Goal: Task Accomplishment & Management: Manage account settings

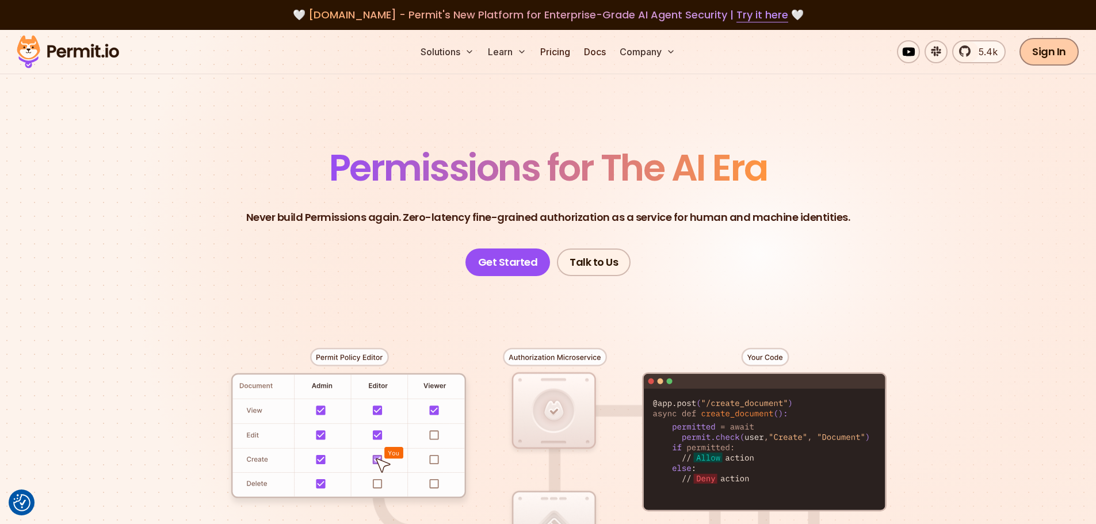
click at [1062, 53] on link "Sign In" at bounding box center [1049, 52] width 59 height 28
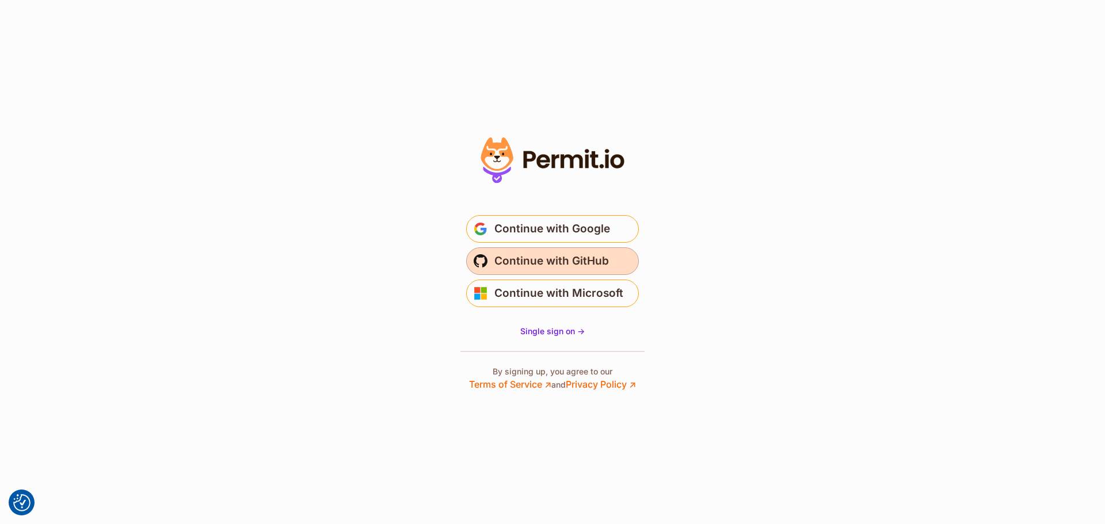
click at [540, 260] on span "Continue with GitHub" at bounding box center [551, 261] width 115 height 18
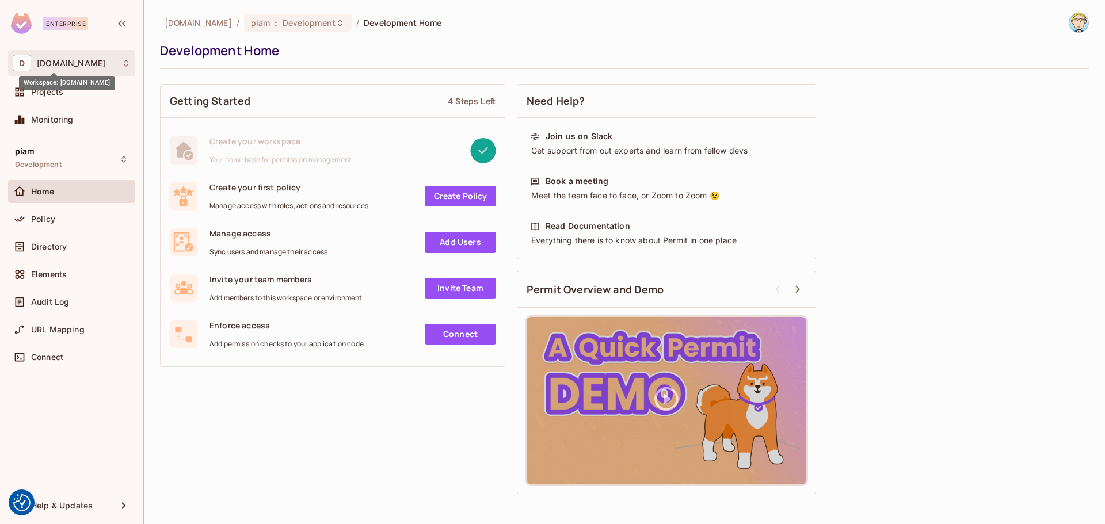
click at [62, 65] on span "[DOMAIN_NAME]" at bounding box center [71, 63] width 68 height 9
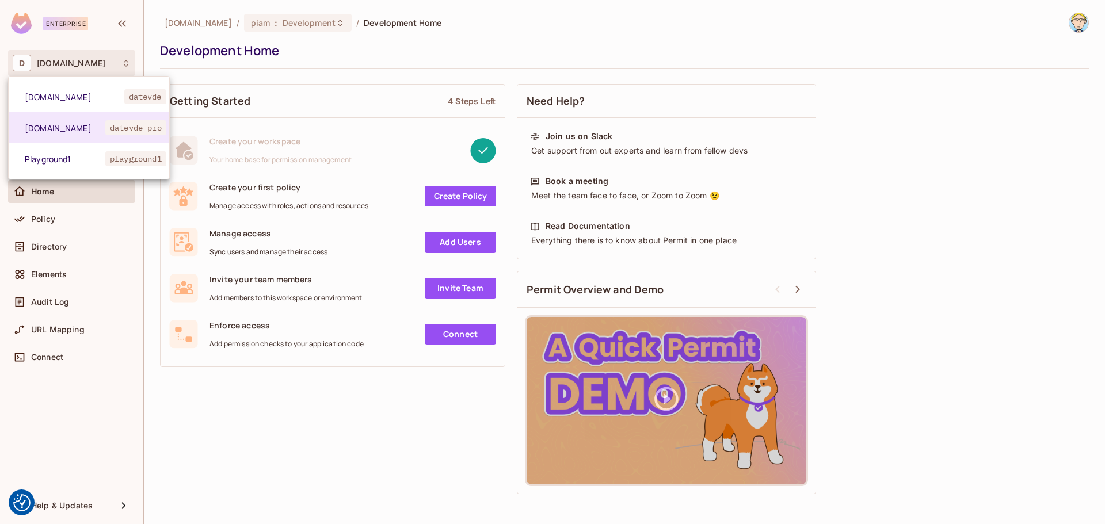
click at [62, 65] on div at bounding box center [552, 262] width 1105 height 524
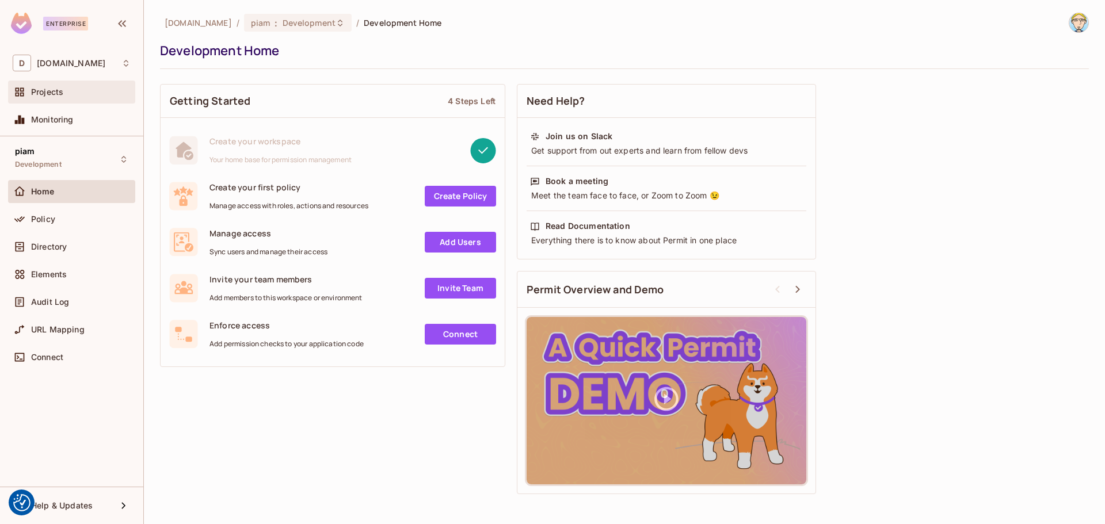
click at [56, 95] on span "Projects" at bounding box center [47, 91] width 32 height 9
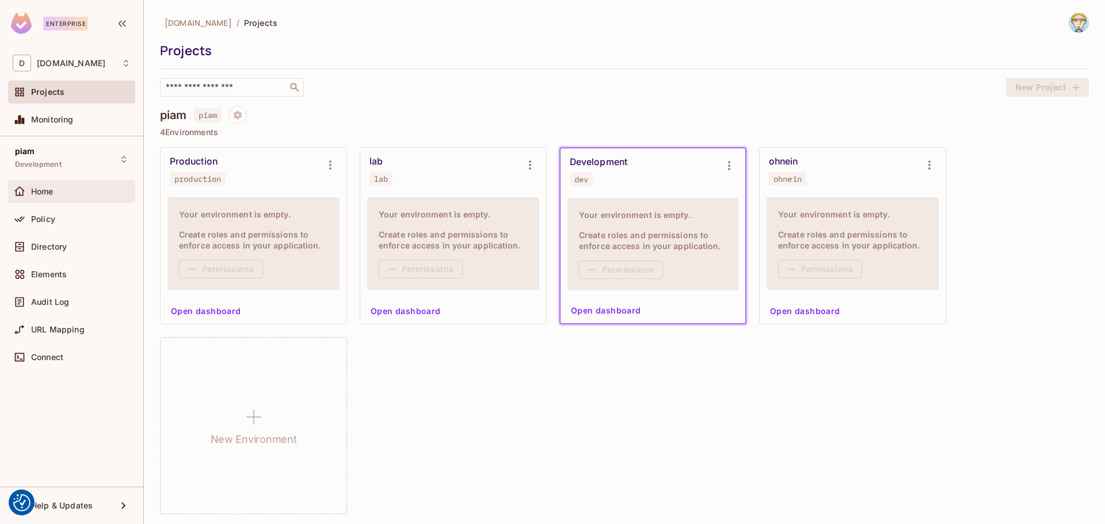
click at [56, 180] on div "Home" at bounding box center [71, 191] width 127 height 23
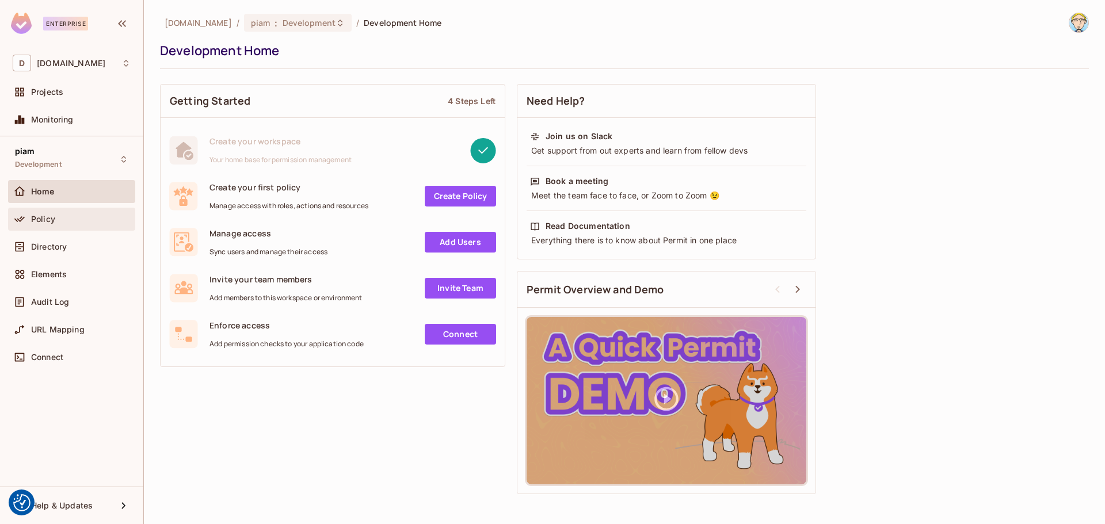
click at [42, 216] on span "Policy" at bounding box center [43, 219] width 24 height 9
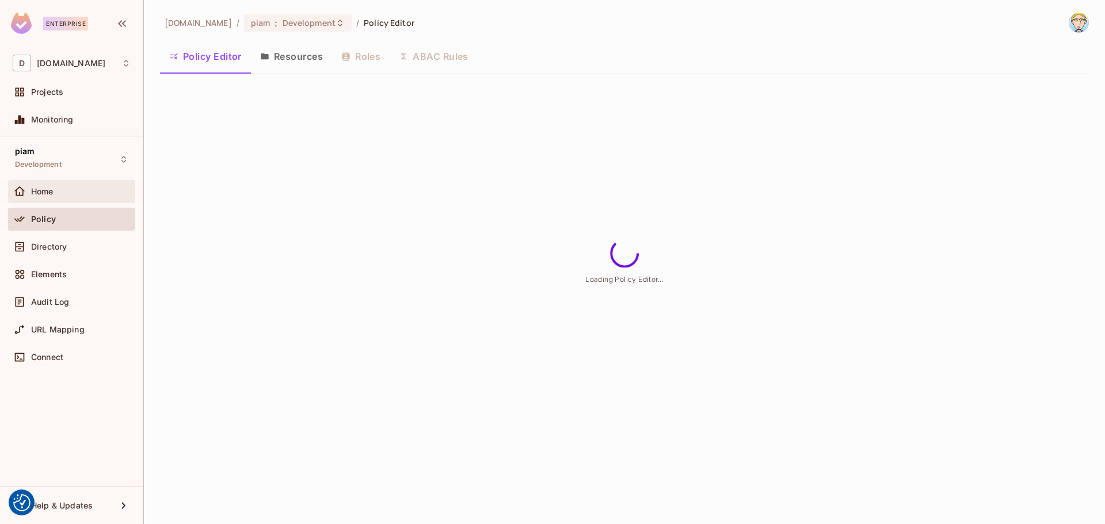
click at [47, 192] on span "Home" at bounding box center [42, 191] width 22 height 9
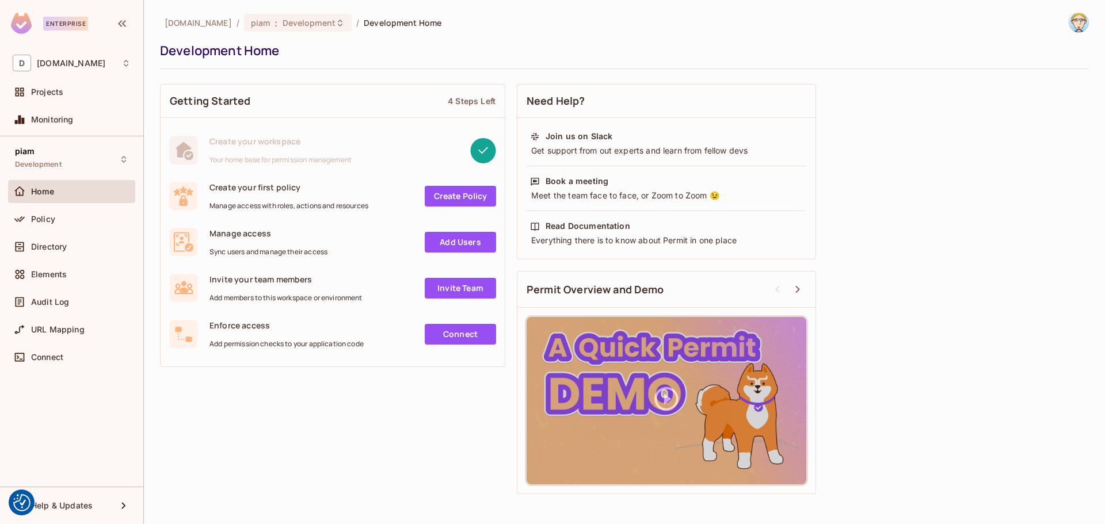
drag, startPoint x: 440, startPoint y: 454, endPoint x: 337, endPoint y: 422, distance: 107.8
click at [440, 454] on div "Getting Started 4 Steps Left Create your workspace Your home base for permissio…" at bounding box center [624, 289] width 929 height 422
click at [57, 240] on div "Directory" at bounding box center [72, 247] width 118 height 14
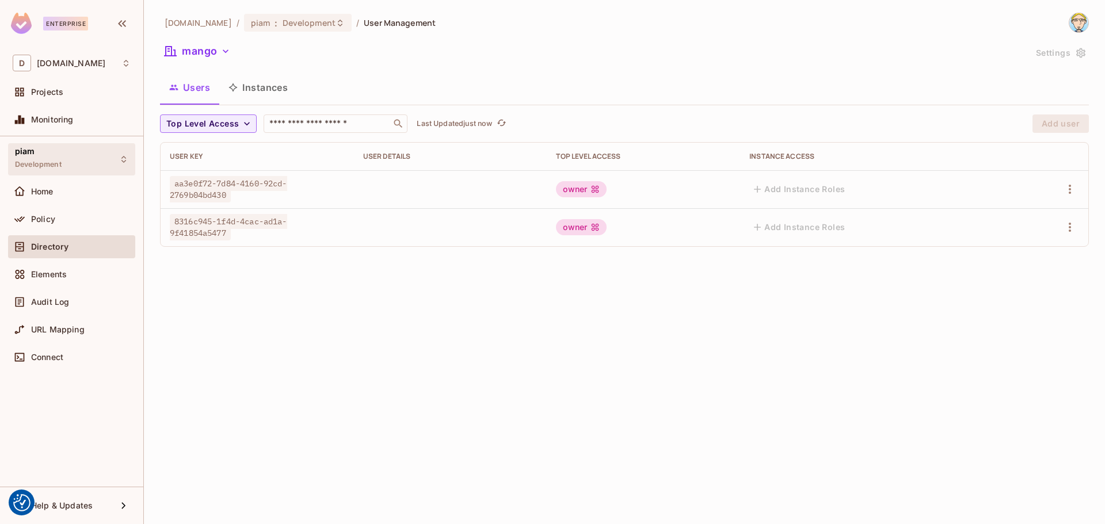
click at [56, 162] on span "Development" at bounding box center [38, 164] width 47 height 9
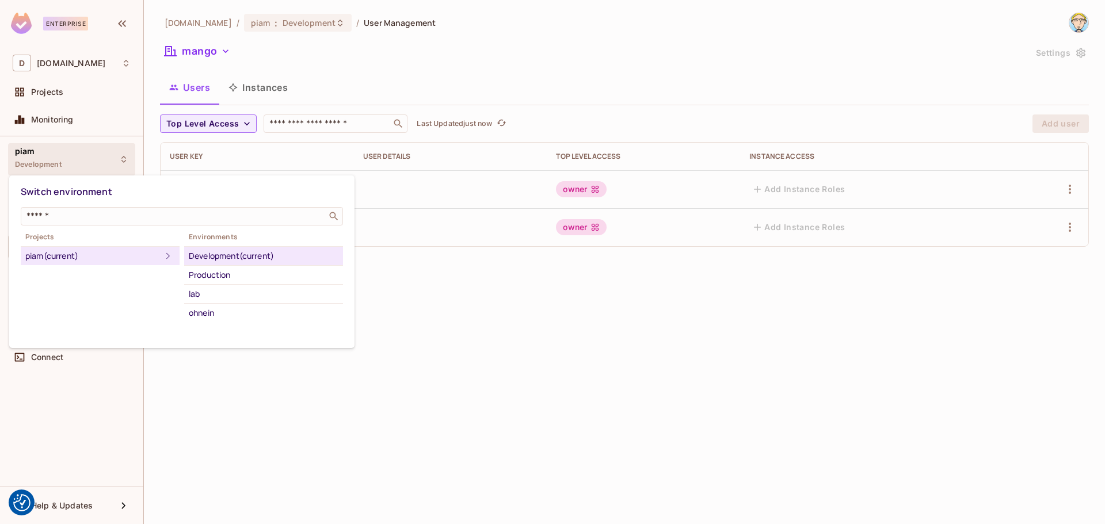
click at [56, 162] on div at bounding box center [552, 262] width 1105 height 524
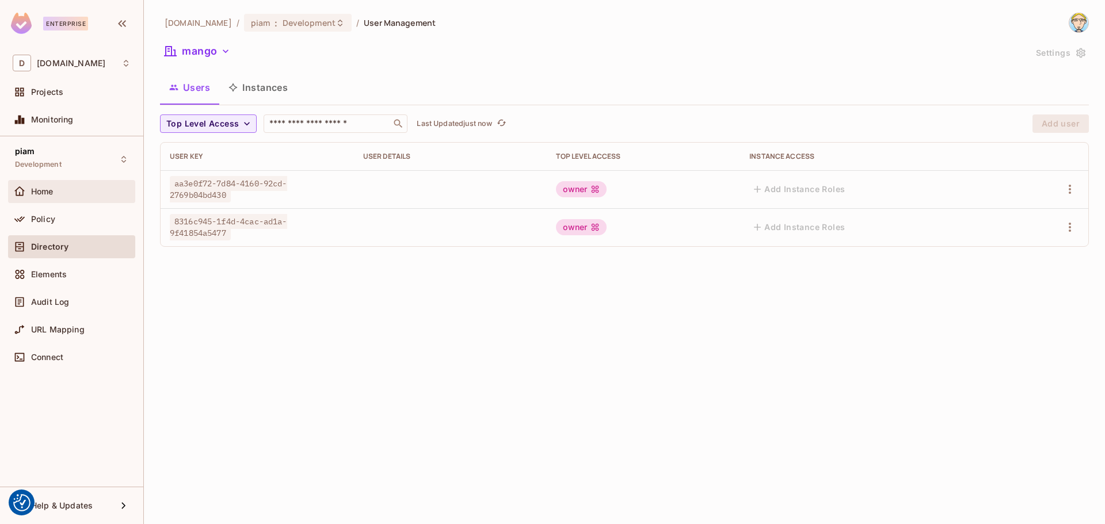
click at [49, 187] on span "Home" at bounding box center [42, 191] width 22 height 9
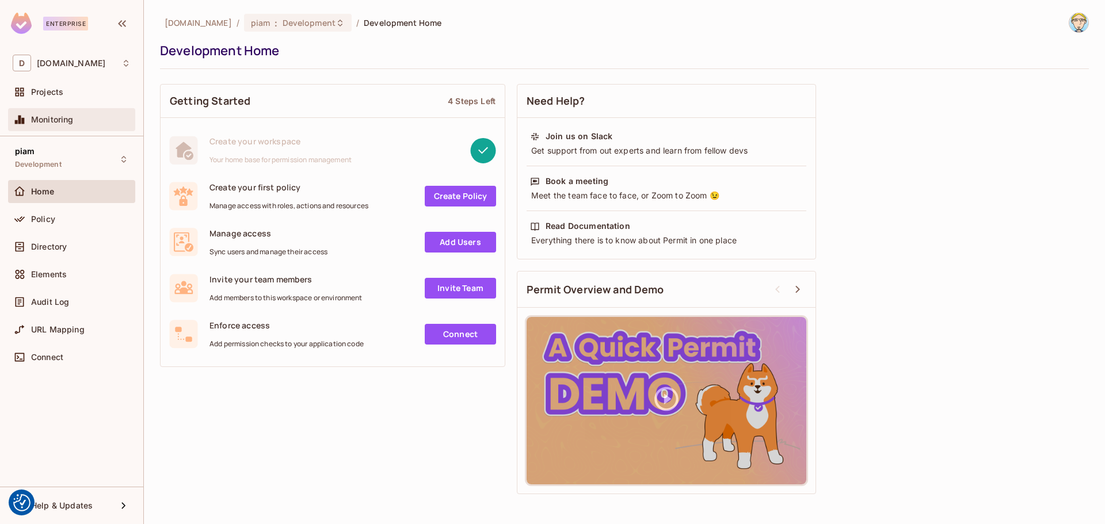
click at [75, 112] on div "Monitoring" at bounding box center [71, 119] width 127 height 23
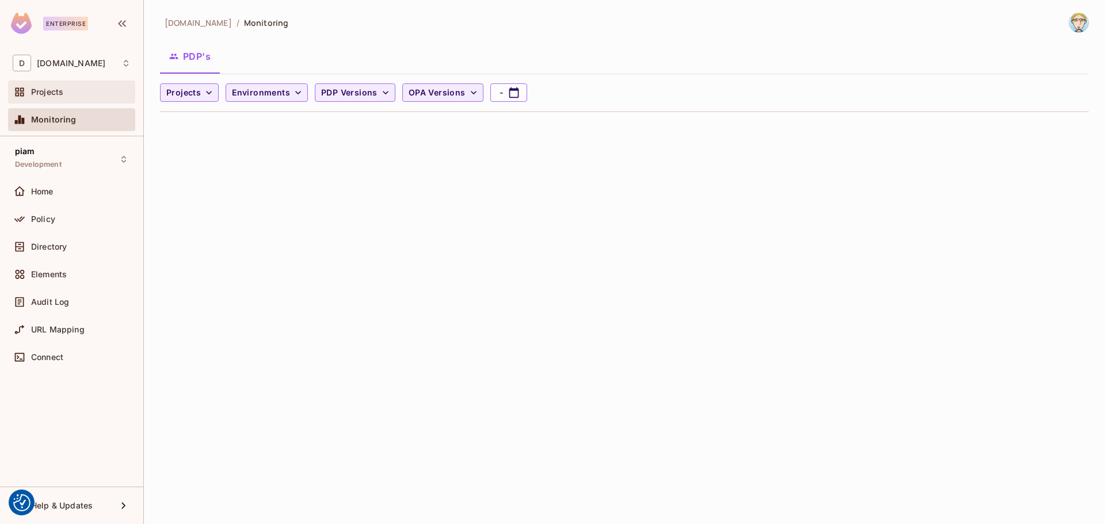
click at [89, 89] on div "Projects" at bounding box center [81, 91] width 100 height 9
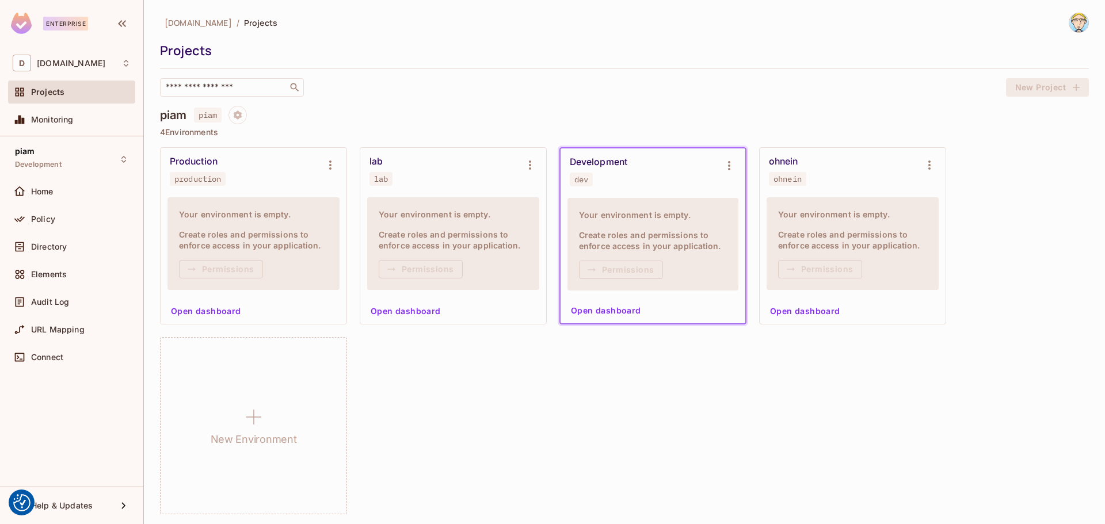
drag, startPoint x: 1015, startPoint y: 222, endPoint x: 963, endPoint y: 237, distance: 54.6
click at [1015, 222] on div "Production production Your environment is empty. Create roles and permissions t…" at bounding box center [624, 330] width 929 height 367
click at [432, 131] on p "4 Environments" at bounding box center [624, 129] width 929 height 9
click at [434, 150] on div "lab lab" at bounding box center [453, 168] width 186 height 46
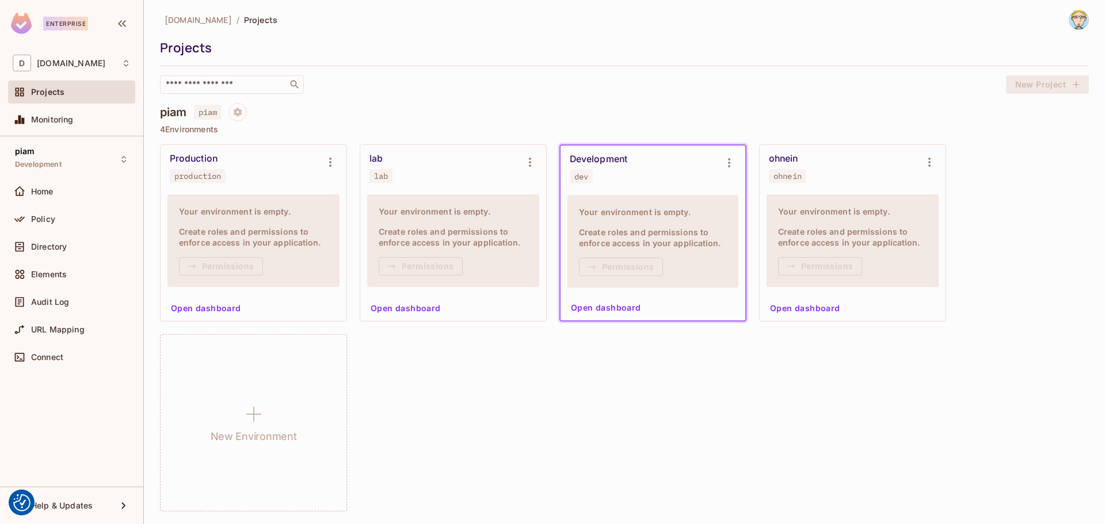
click at [451, 114] on div "piam piam" at bounding box center [624, 112] width 929 height 18
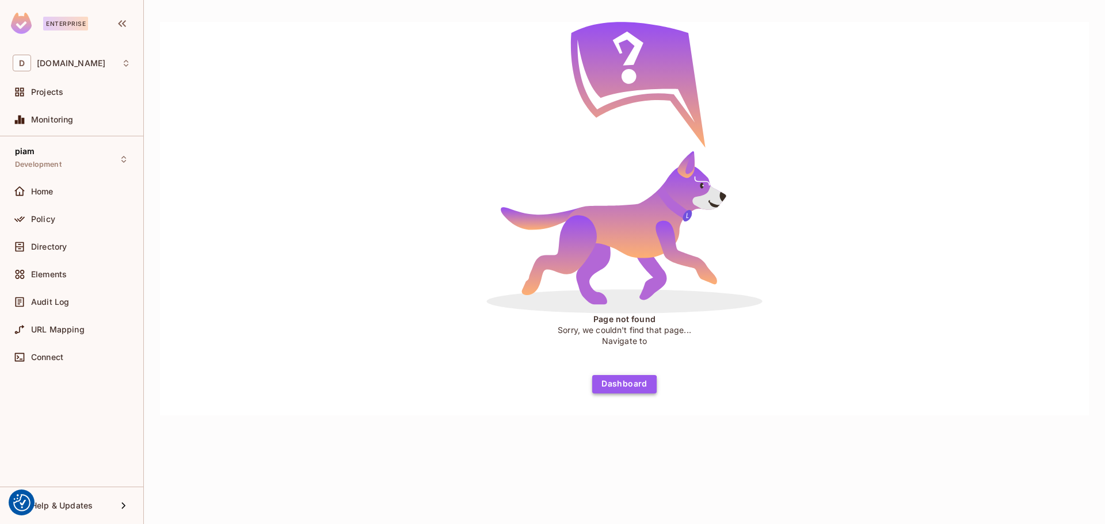
click at [607, 390] on button "Dashboard" at bounding box center [624, 384] width 64 height 18
click at [421, 275] on div "Page not found Sorry, we couldn't find that page... Navigate to Dashboard" at bounding box center [624, 219] width 929 height 394
